Goal: Task Accomplishment & Management: Use online tool/utility

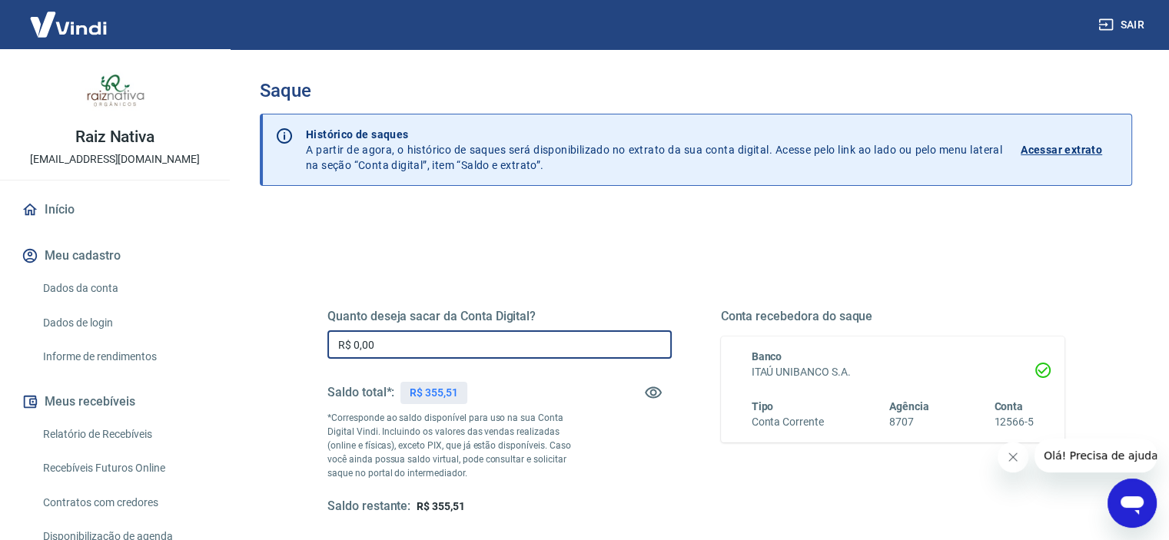
click at [453, 340] on input "R$ 0,00" at bounding box center [499, 344] width 344 height 28
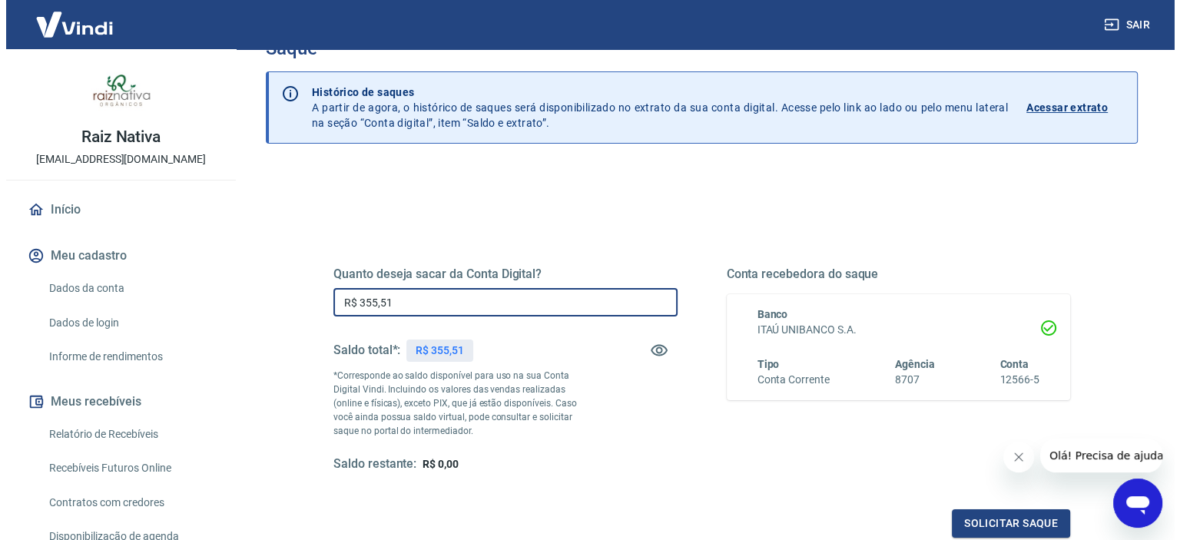
scroll to position [77, 0]
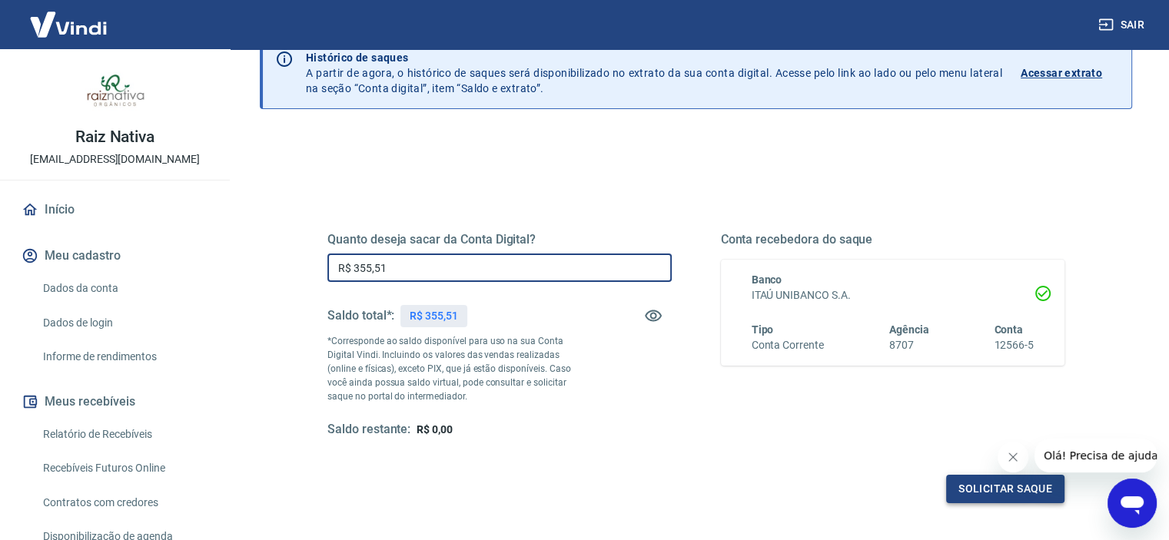
type input "R$ 355,51"
click at [1005, 486] on button "Solicitar saque" at bounding box center [1005, 489] width 118 height 28
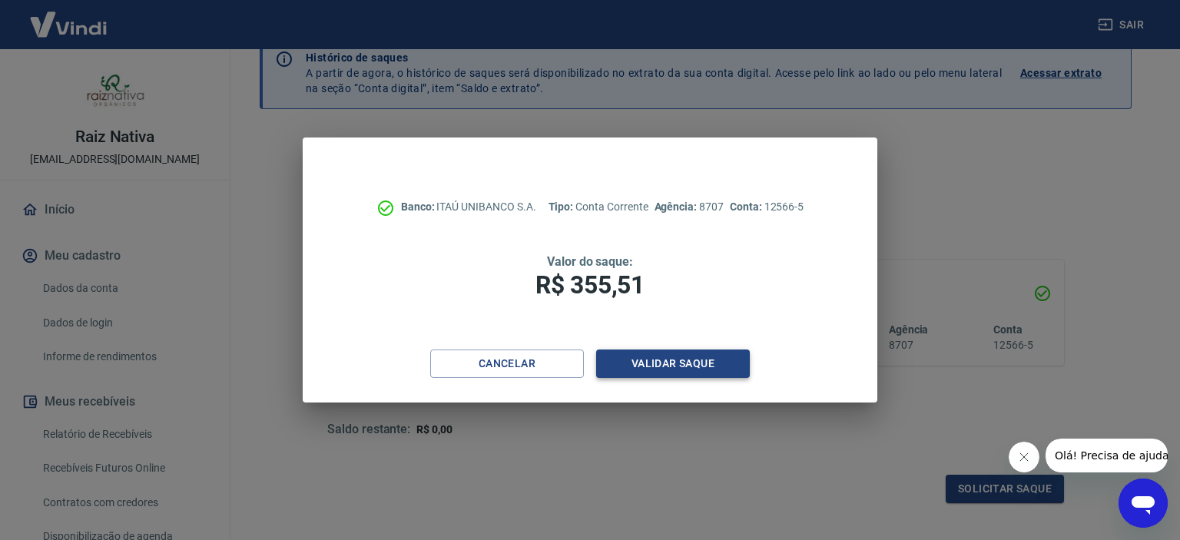
click at [705, 360] on button "Validar saque" at bounding box center [673, 364] width 154 height 28
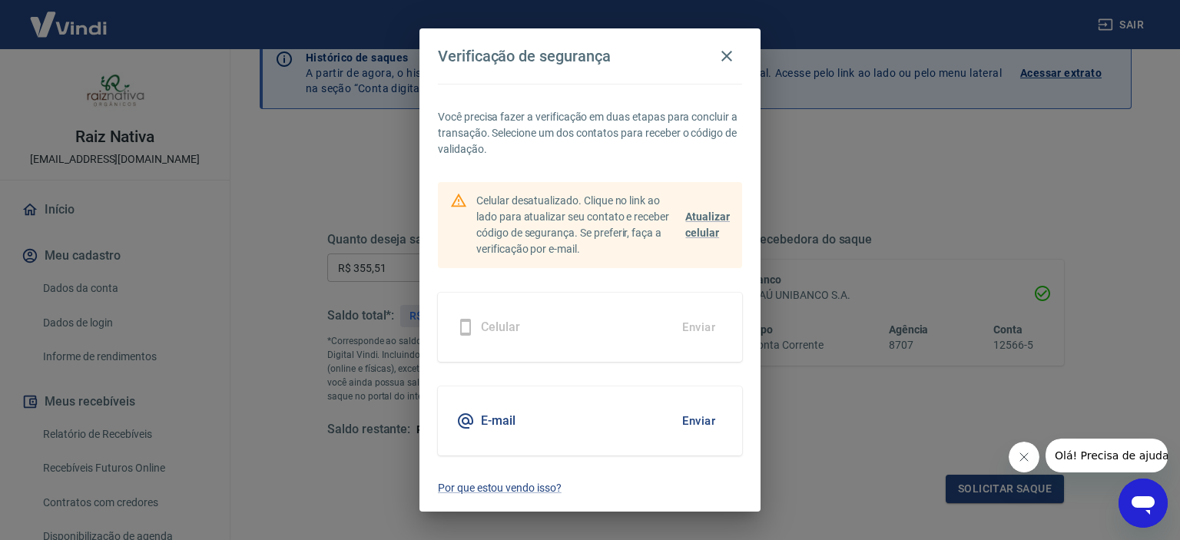
click at [696, 414] on button "Enviar" at bounding box center [699, 421] width 50 height 32
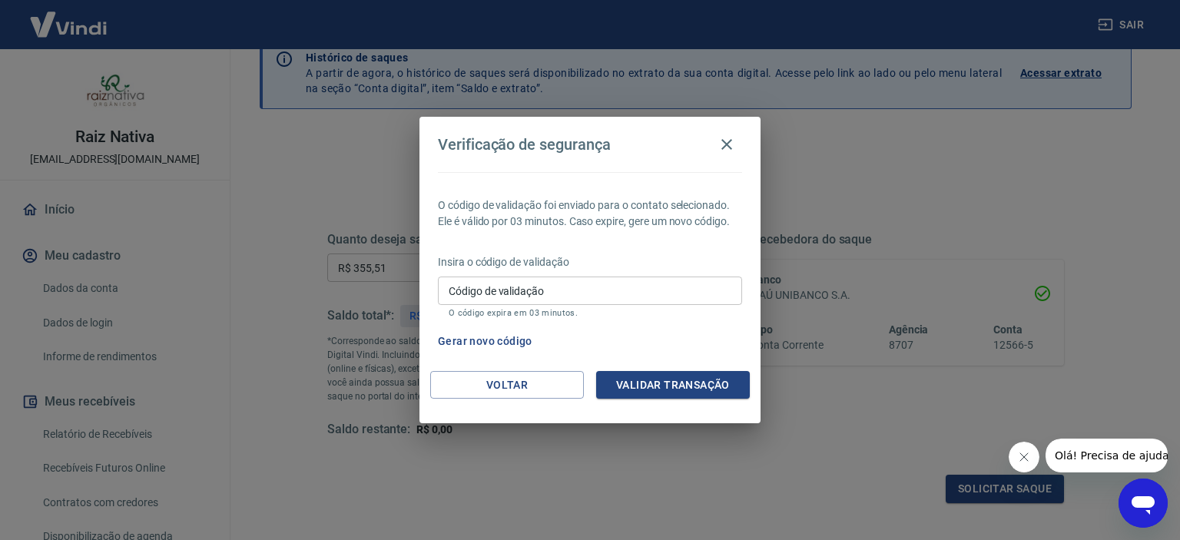
click at [581, 293] on input "Código de validação" at bounding box center [590, 291] width 304 height 28
paste input "465791"
type input "465791"
click at [633, 381] on button "Validar transação" at bounding box center [673, 385] width 154 height 28
